Goal: Book appointment/travel/reservation

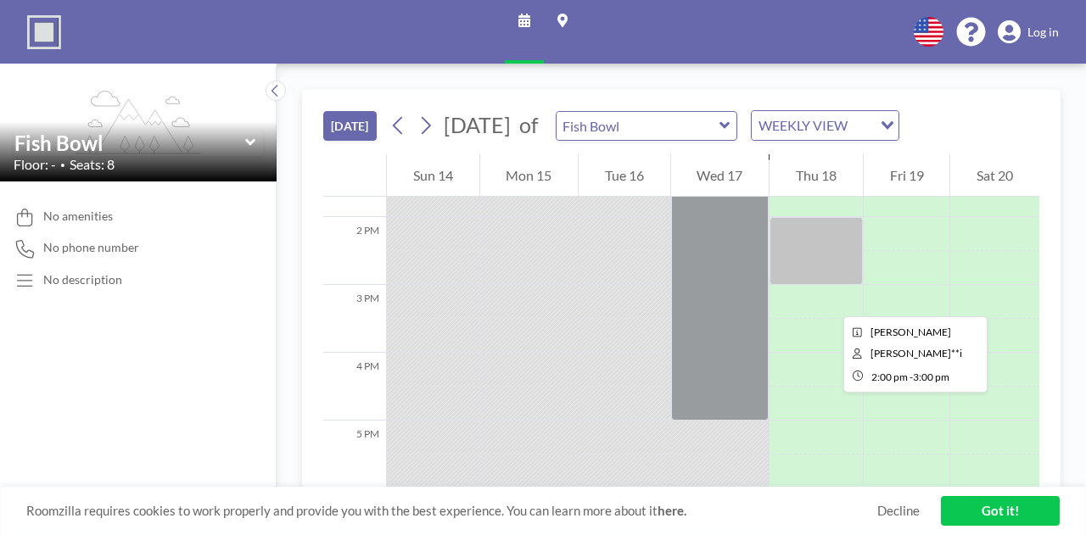
scroll to position [953, 0]
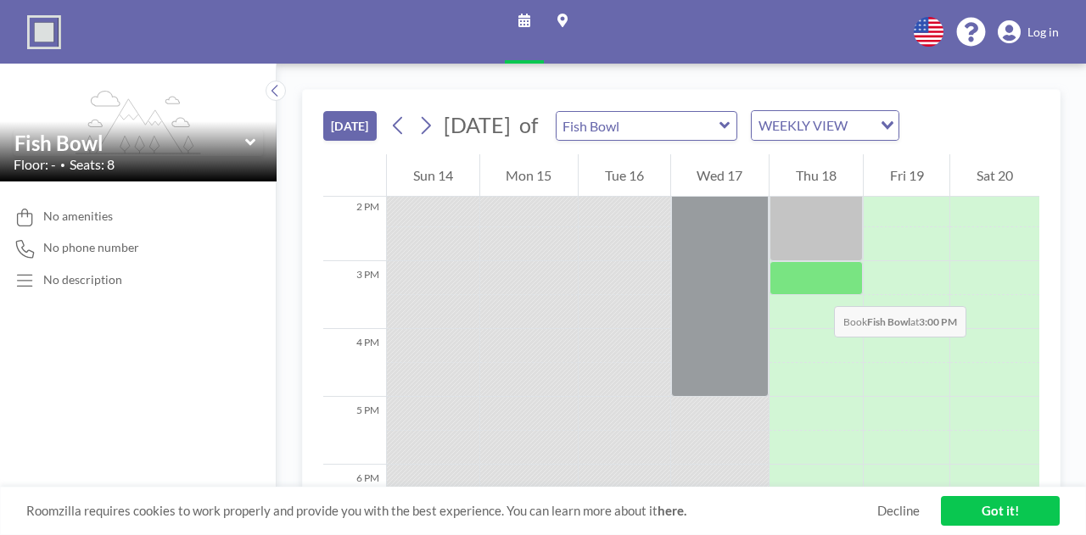
click at [817, 288] on div at bounding box center [815, 278] width 93 height 34
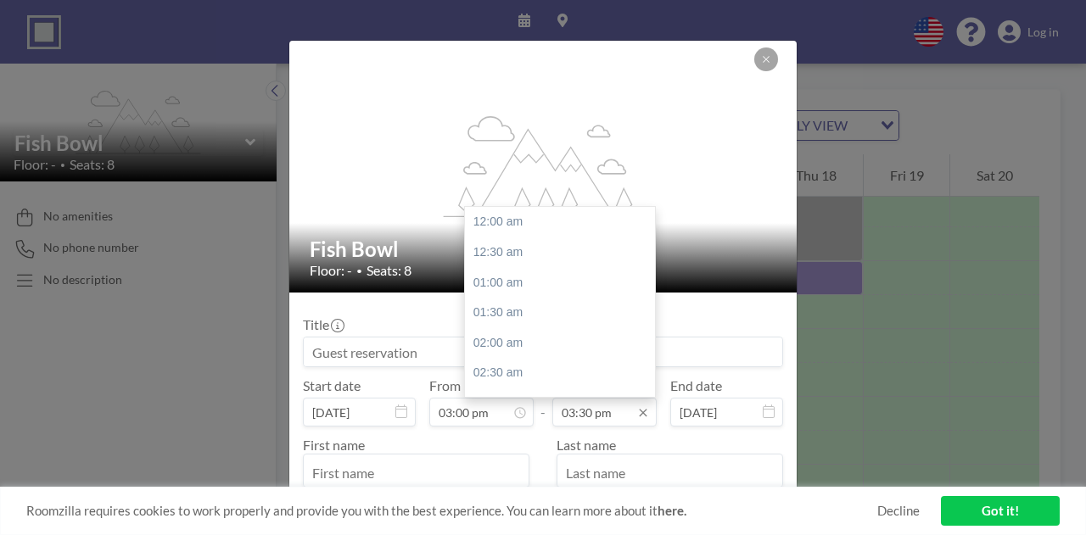
scroll to position [936, 0]
click at [629, 416] on input "03:30 pm" at bounding box center [604, 412] width 104 height 29
click at [639, 412] on icon at bounding box center [643, 413] width 14 height 14
click at [545, 316] on div "05:00 pm" at bounding box center [564, 314] width 198 height 31
type input "05:00 pm"
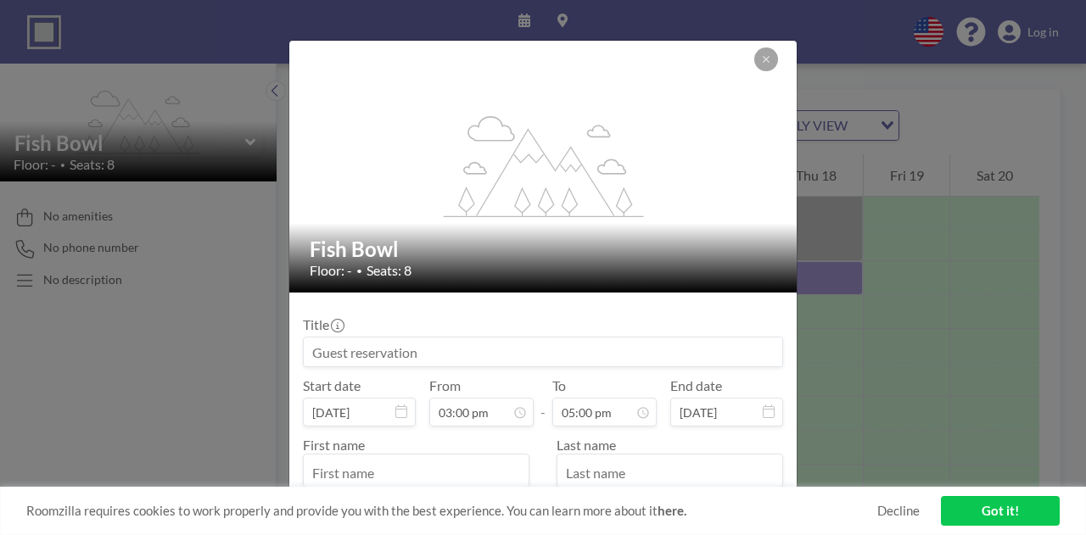
click at [472, 350] on input at bounding box center [543, 352] width 478 height 29
type input "training"
click at [539, 318] on div "Title training" at bounding box center [543, 341] width 480 height 51
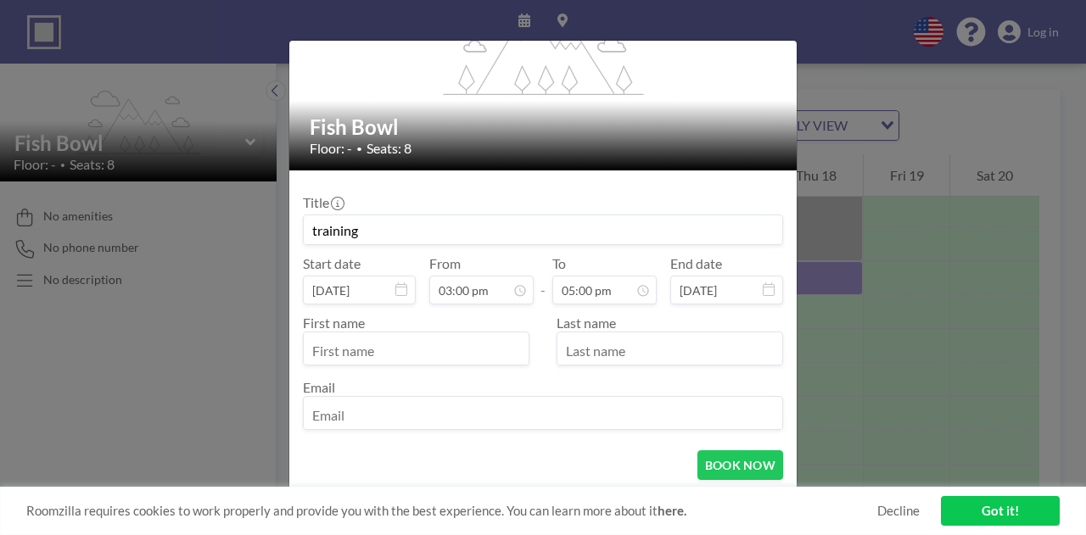
scroll to position [124, 0]
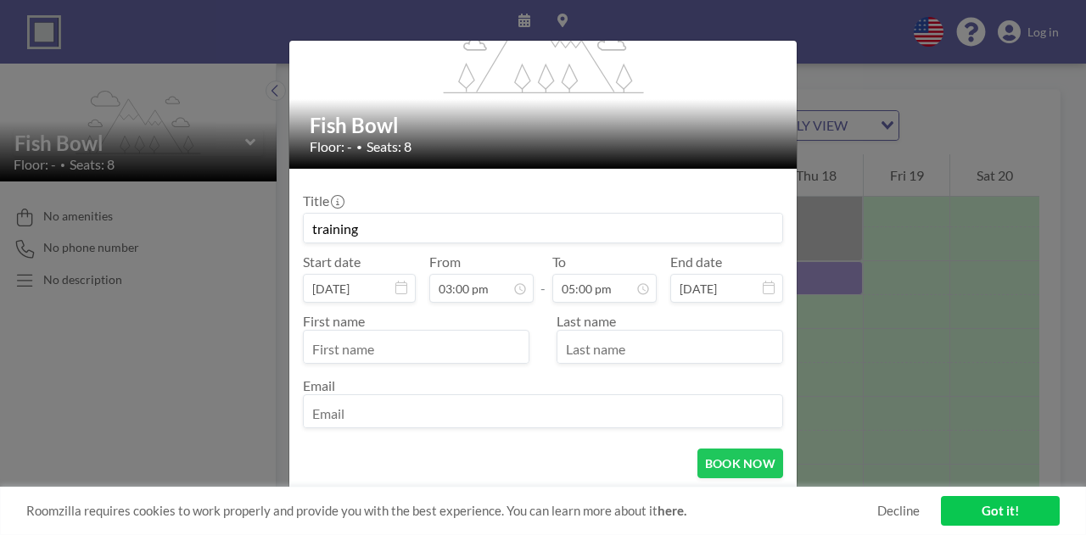
click at [447, 347] on input "text" at bounding box center [416, 348] width 225 height 29
type input "[PERSON_NAME]"
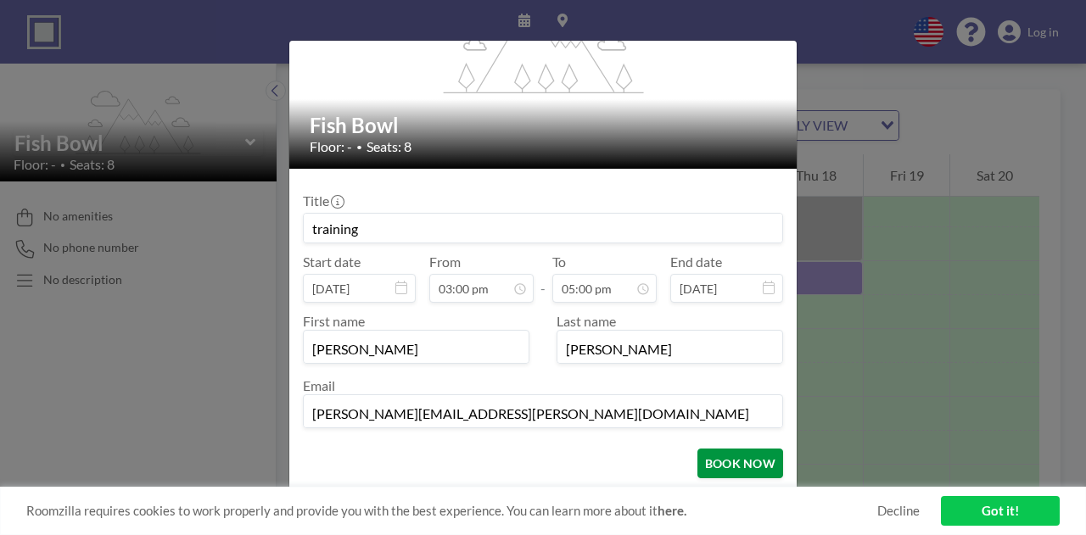
type input "[PERSON_NAME][EMAIL_ADDRESS][PERSON_NAME][DOMAIN_NAME]"
click at [723, 458] on button "BOOK NOW" at bounding box center [740, 464] width 86 height 30
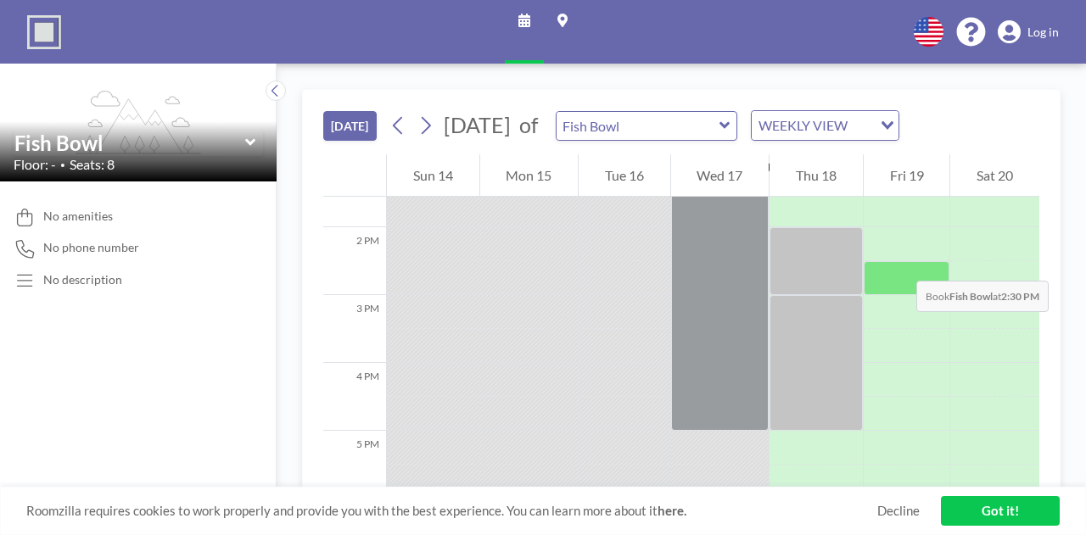
scroll to position [927, 0]
